Goal: Use online tool/utility: Use online tool/utility

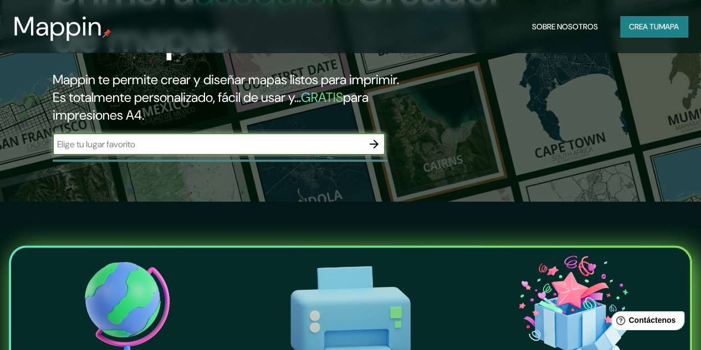
scroll to position [166, 0]
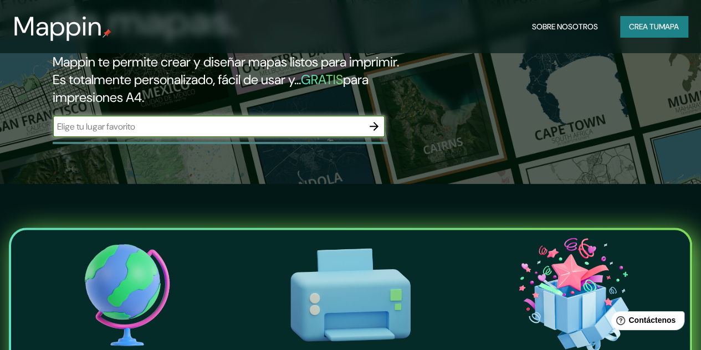
click at [204, 133] on input "text" at bounding box center [208, 126] width 311 height 13
click at [245, 133] on input "text" at bounding box center [208, 126] width 311 height 13
type input "<!-- Loremi do sita co Adipis el SE Doe - tempo://incid.ut --> <labore etd='mag…"
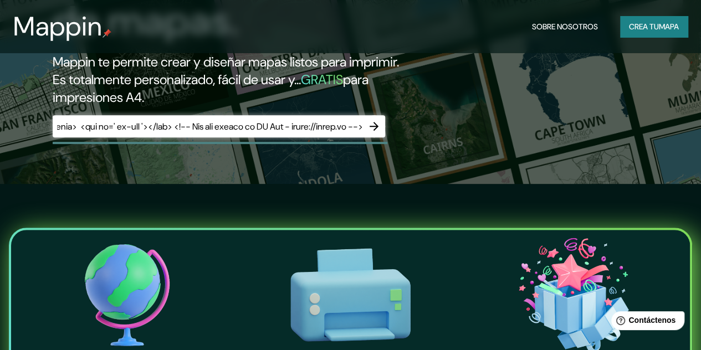
scroll to position [0, 0]
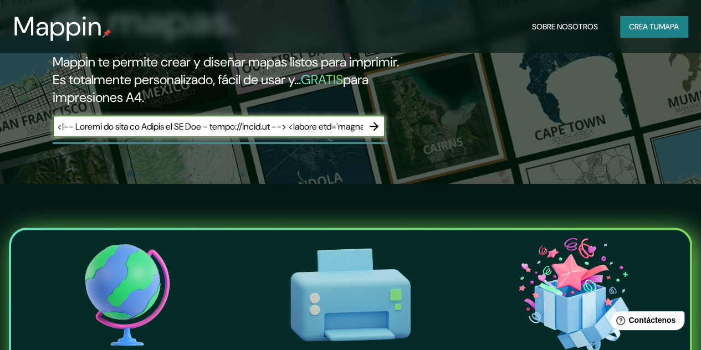
click at [365, 138] on button "button" at bounding box center [374, 126] width 22 height 22
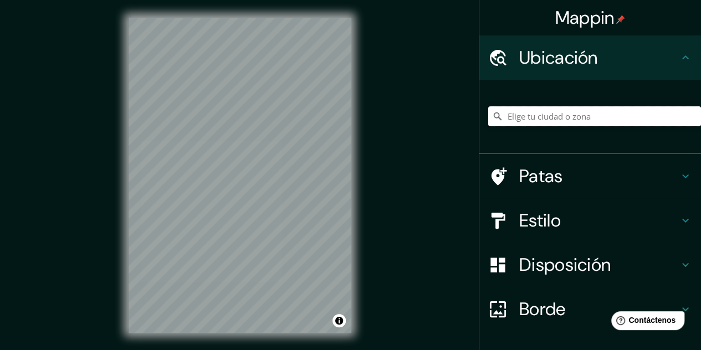
click at [557, 120] on input "Elige tu ciudad o zona" at bounding box center [595, 116] width 213 height 20
paste input "19.91654668876175, -99.5785841006841"
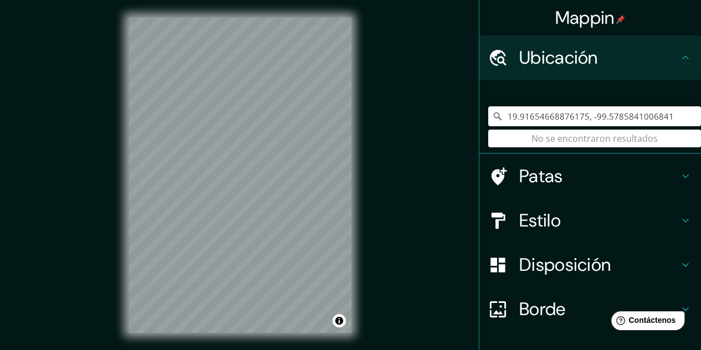
drag, startPoint x: 660, startPoint y: 117, endPoint x: 461, endPoint y: 125, distance: 199.8
click at [461, 125] on div "Mappin Ubicación 19.91654668876175, -99.5785841006841 No se encontraron resulta…" at bounding box center [350, 184] width 701 height 369
type input "19.91654668876175, -99.5785841006841"
click at [664, 56] on h4 "Ubicación" at bounding box center [600, 58] width 160 height 22
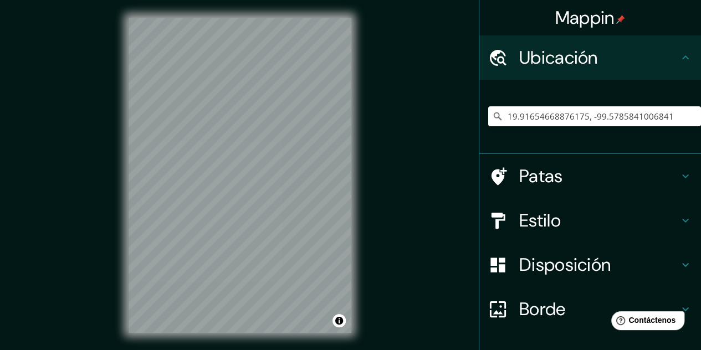
click at [498, 66] on icon at bounding box center [498, 57] width 19 height 19
click at [543, 181] on font "Patas" at bounding box center [542, 176] width 44 height 23
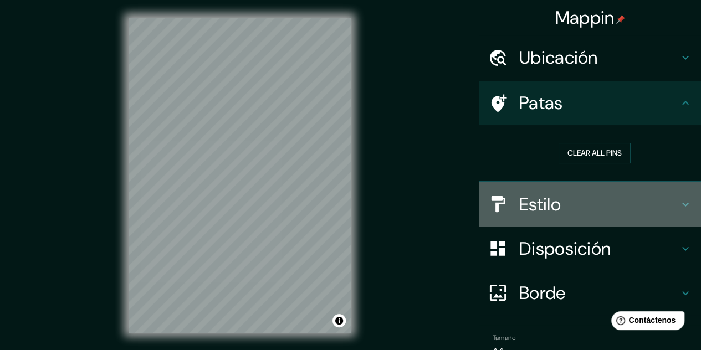
click at [586, 206] on h4 "Estilo" at bounding box center [600, 205] width 160 height 22
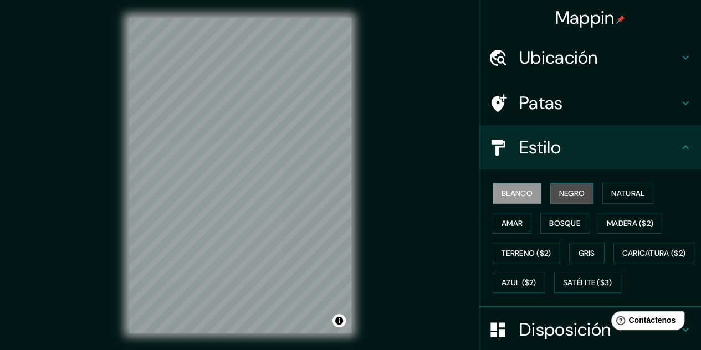
click at [568, 200] on font "Negro" at bounding box center [573, 193] width 26 height 14
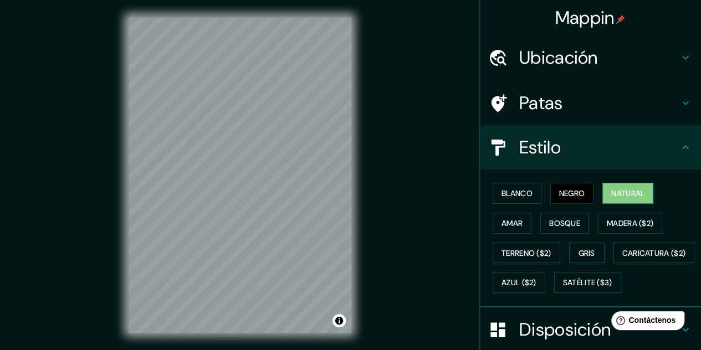
click at [603, 199] on button "Natural" at bounding box center [628, 193] width 51 height 21
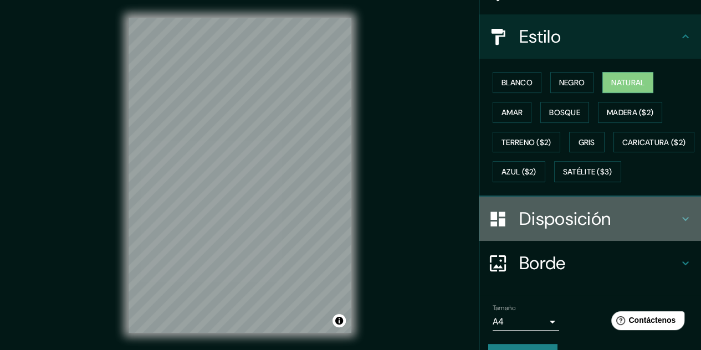
click at [571, 231] on font "Disposición" at bounding box center [565, 218] width 91 height 23
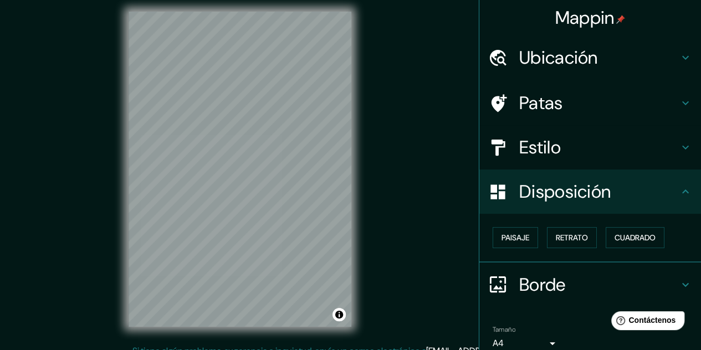
scroll to position [0, 0]
